Goal: Check status: Check status

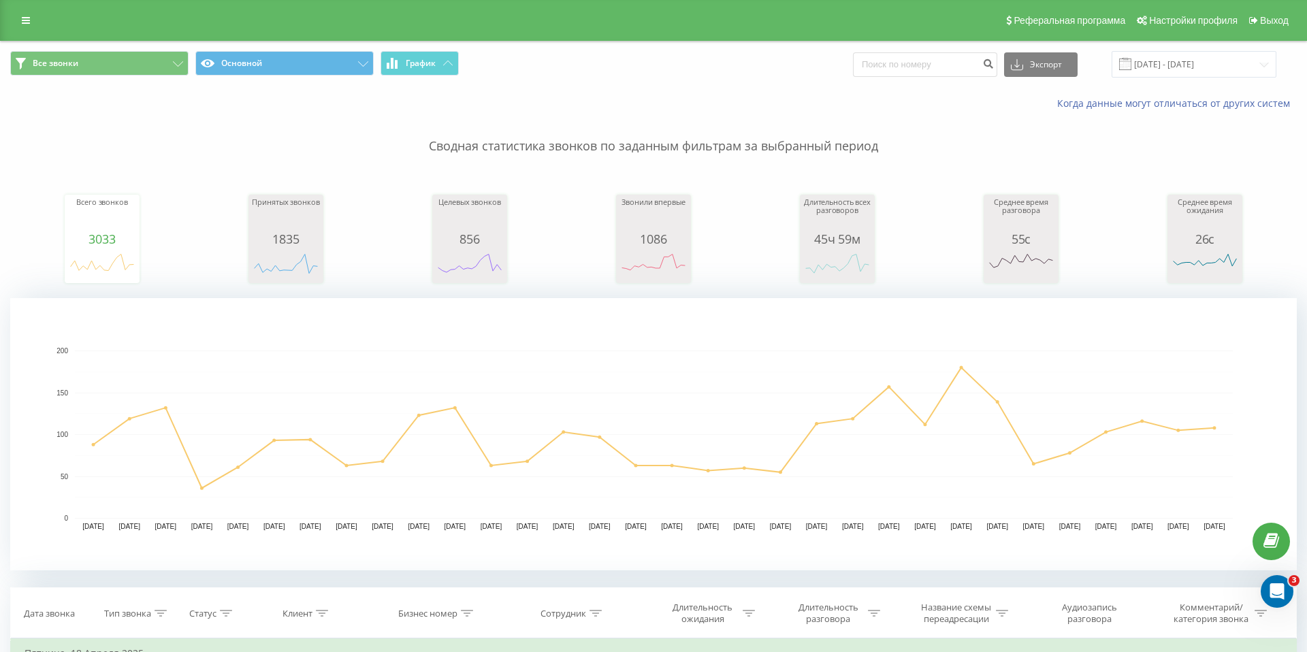
click at [939, 154] on p "Сводная статистика звонков по заданным фильтрам за выбранный период" at bounding box center [653, 132] width 1287 height 45
click at [187, 66] on button "Все звонки" at bounding box center [99, 63] width 178 height 25
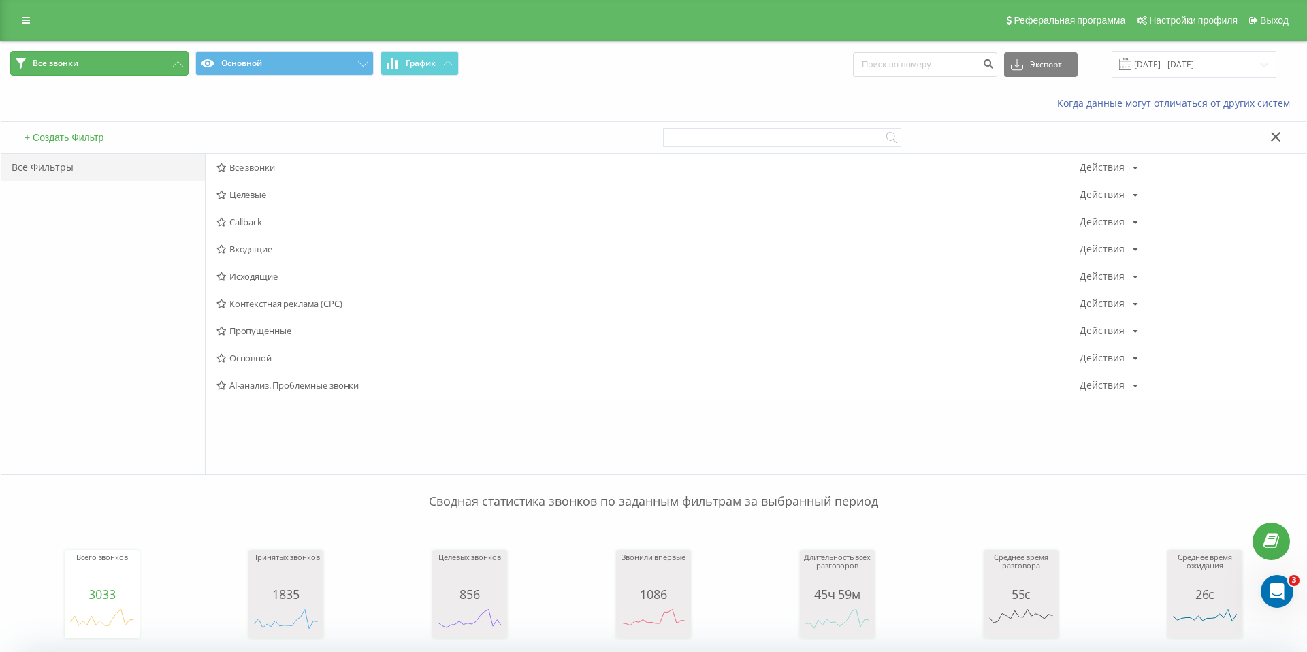
click at [174, 67] on button "Все звонки" at bounding box center [99, 63] width 178 height 25
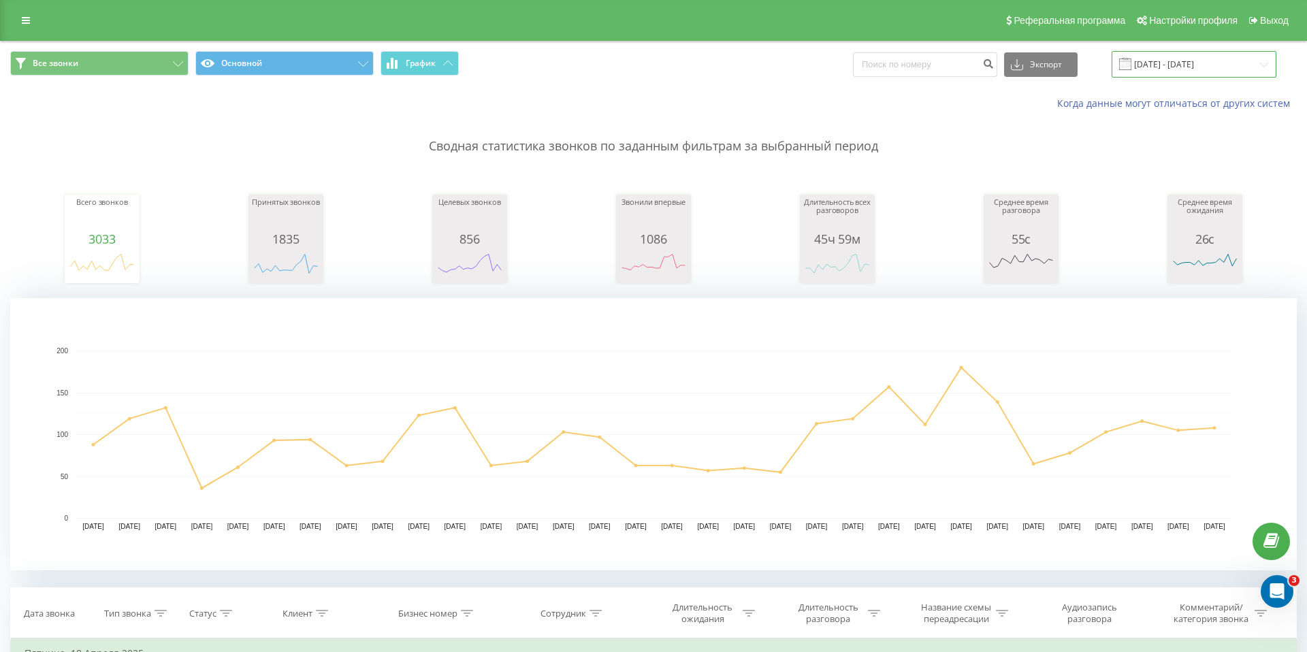
click at [1247, 65] on input "[DATE] - [DATE]" at bounding box center [1194, 64] width 165 height 27
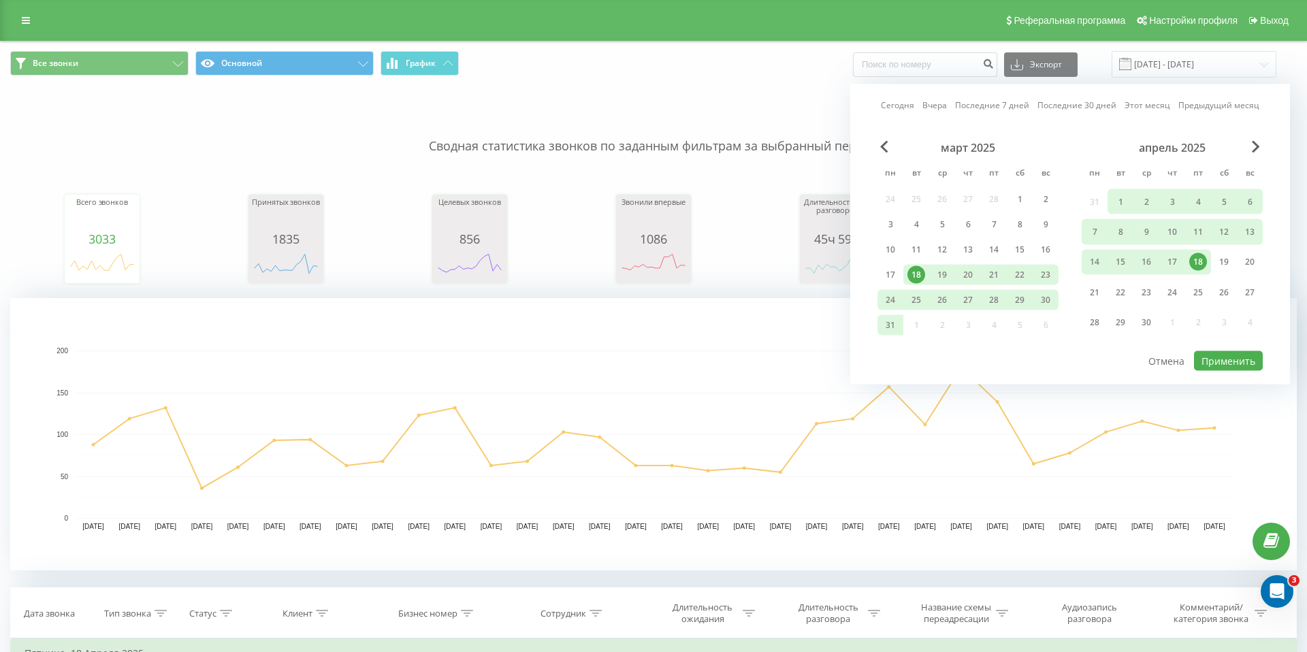
click at [967, 108] on link "Последние 7 дней" at bounding box center [992, 105] width 74 height 13
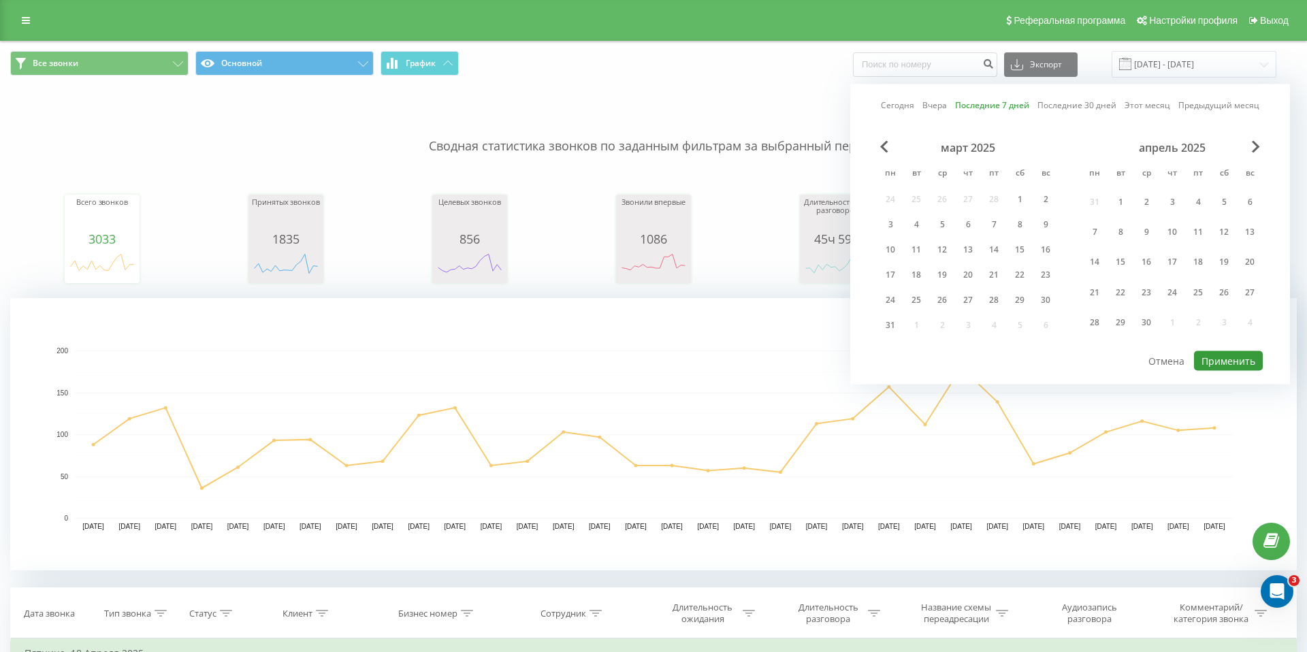
click at [1209, 360] on button "Применить" at bounding box center [1228, 361] width 69 height 20
type input "[DATE] - [DATE]"
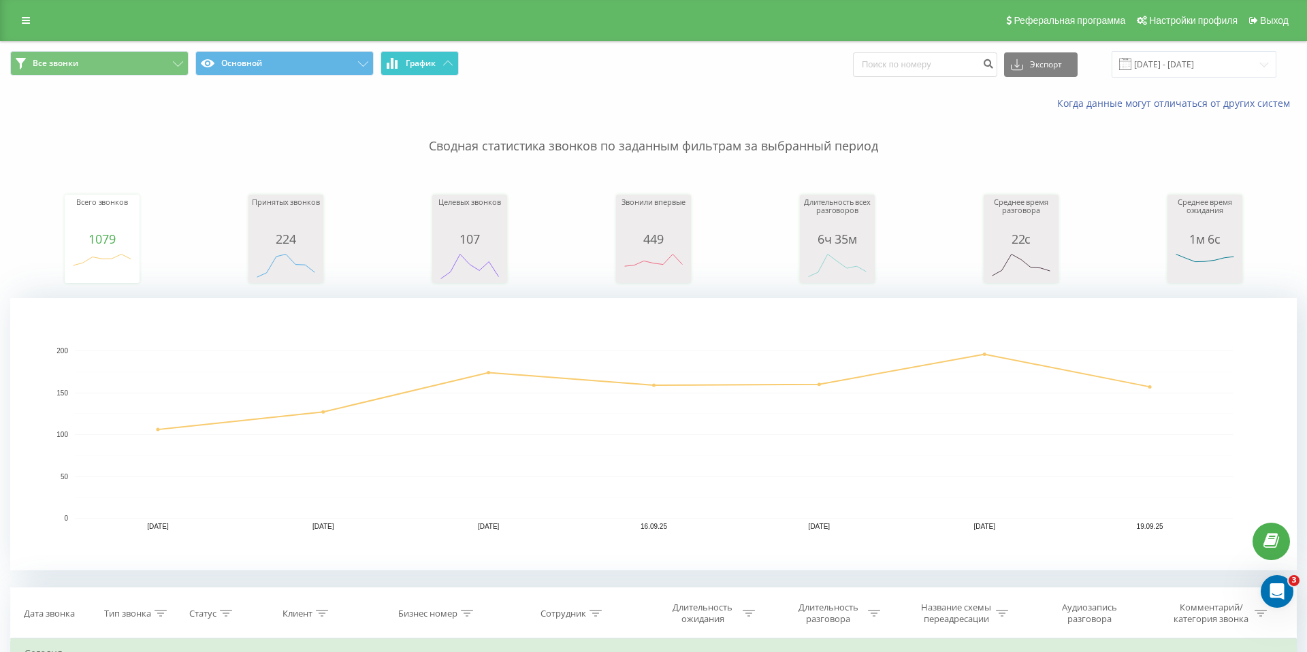
click at [443, 67] on button "График" at bounding box center [420, 63] width 78 height 25
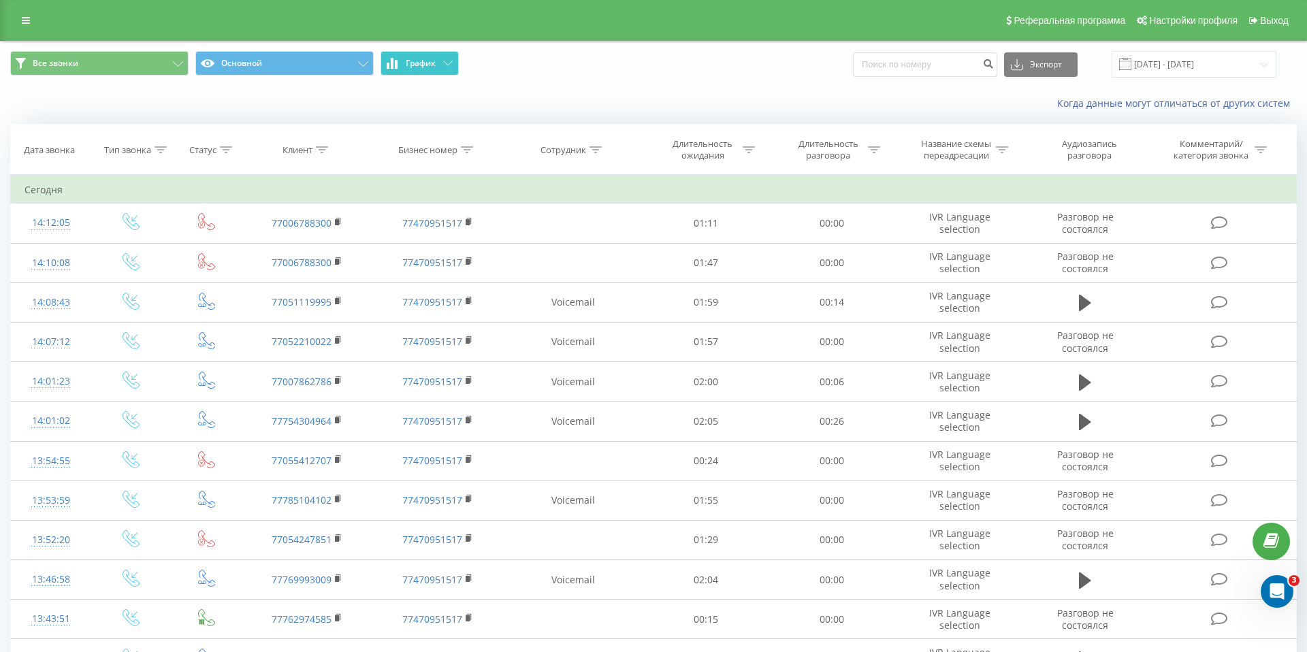
click at [444, 67] on button "График" at bounding box center [420, 63] width 78 height 25
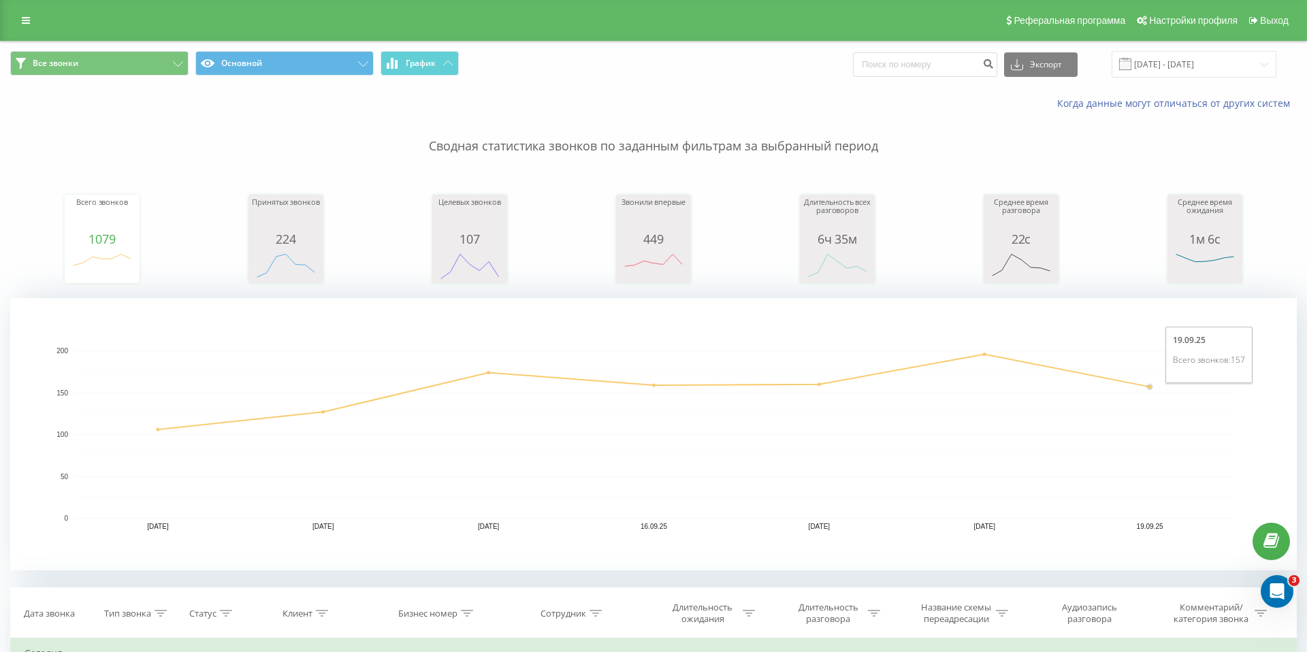
drag, startPoint x: 1151, startPoint y: 394, endPoint x: 1151, endPoint y: 385, distance: 8.9
click at [1151, 385] on circle "A chart." at bounding box center [1149, 387] width 5 height 5
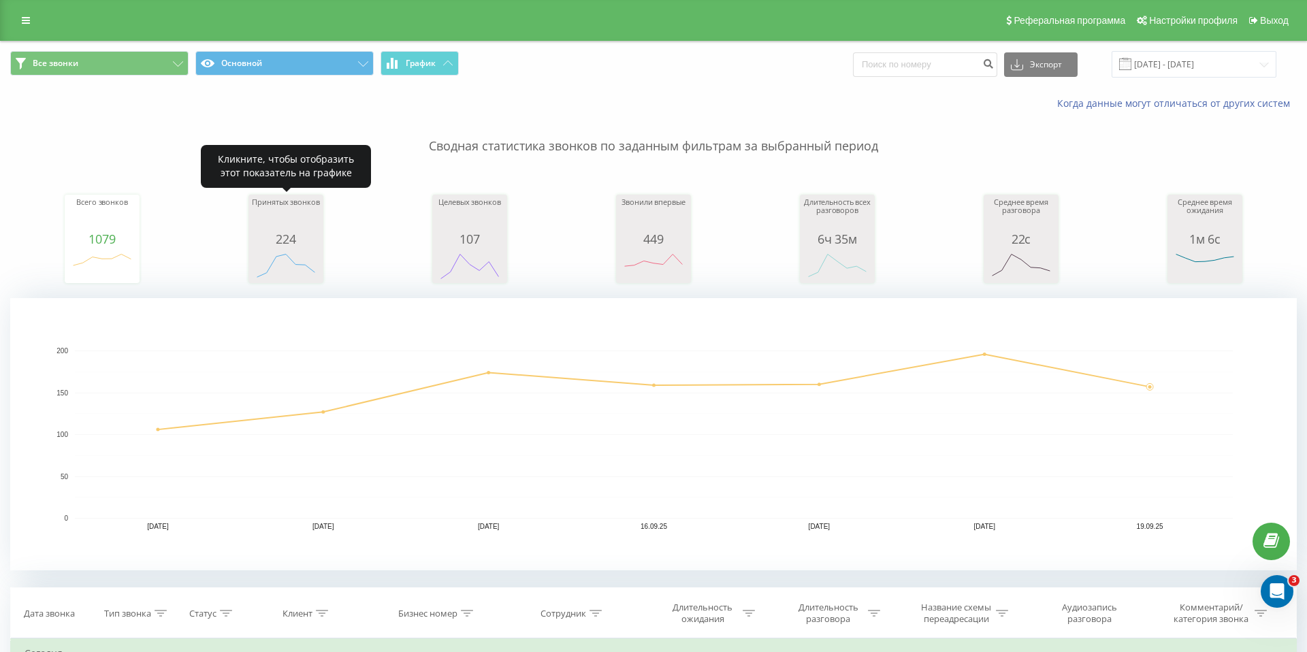
click at [288, 229] on div "Принятых звонков" at bounding box center [286, 215] width 68 height 34
